Goal: Information Seeking & Learning: Find specific fact

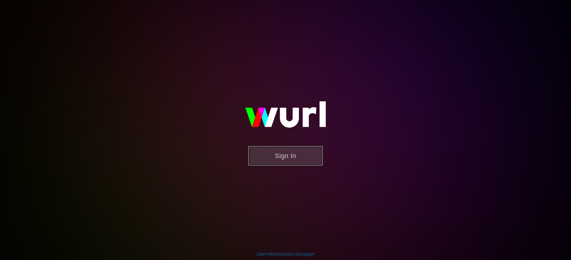
click at [280, 153] on button "Sign In" at bounding box center [286, 155] width 74 height 19
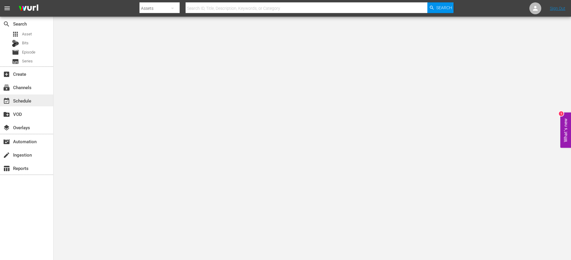
click at [31, 102] on div "event_available Schedule" at bounding box center [16, 99] width 33 height 5
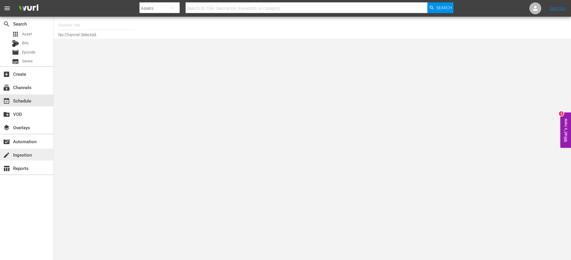
click at [31, 152] on div "create Ingestion" at bounding box center [16, 153] width 33 height 5
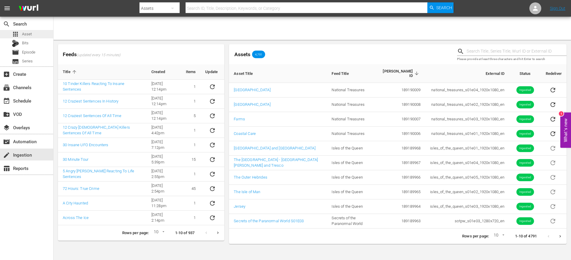
click at [50, 32] on div "apps Asset" at bounding box center [26, 34] width 53 height 8
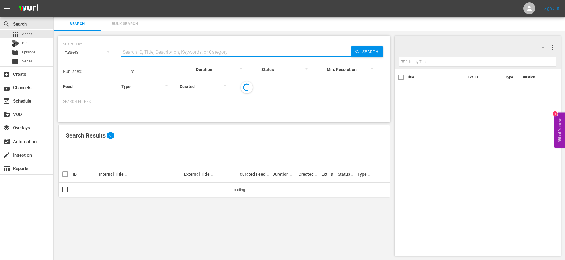
click at [139, 54] on input "text" at bounding box center [236, 52] width 230 height 14
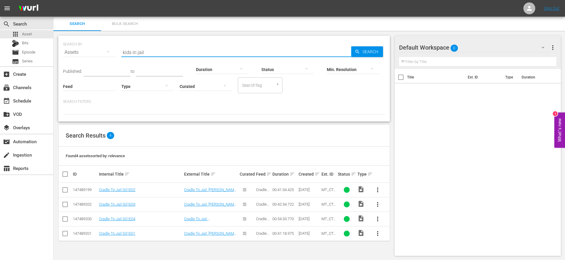
click at [154, 53] on input "kids in jail" at bounding box center [236, 52] width 230 height 14
click at [154, 52] on input "kids in jail" at bounding box center [236, 52] width 230 height 14
type input "isles of the queen"
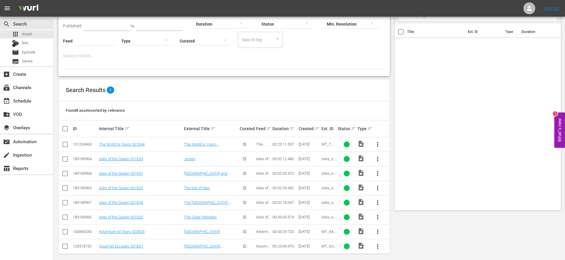
scroll to position [49, 0]
